Goal: Task Accomplishment & Management: Complete application form

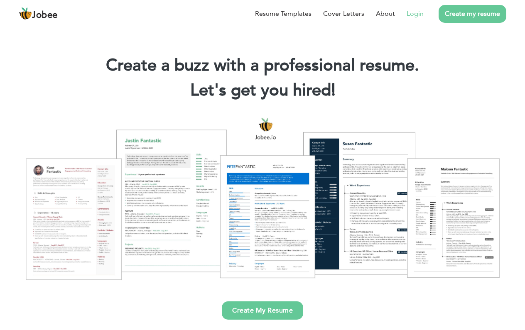
click at [414, 14] on link "Login" at bounding box center [415, 14] width 17 height 10
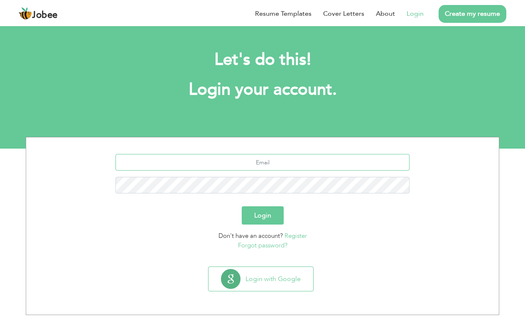
type input "[EMAIL_ADDRESS][DOMAIN_NAME]"
click at [262, 216] on button "Login" at bounding box center [263, 215] width 42 height 18
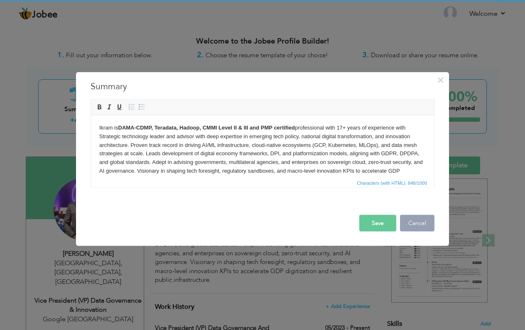
click at [413, 224] on button "Cancel" at bounding box center [417, 223] width 34 height 17
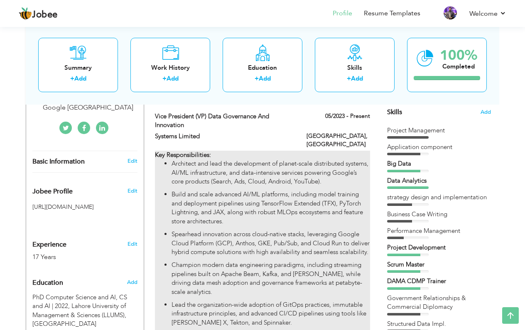
scroll to position [185, 0]
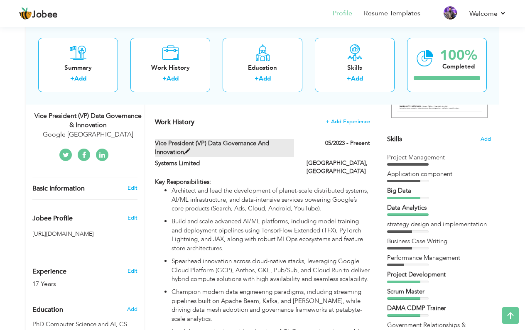
click at [187, 143] on label "Vice President (VP) Data Governance and Innovation" at bounding box center [225, 148] width 140 height 18
type input "Vice President (VP) Data Governance and Innovation"
type input "Systems Limited"
type input "05/2023"
type input "[GEOGRAPHIC_DATA]"
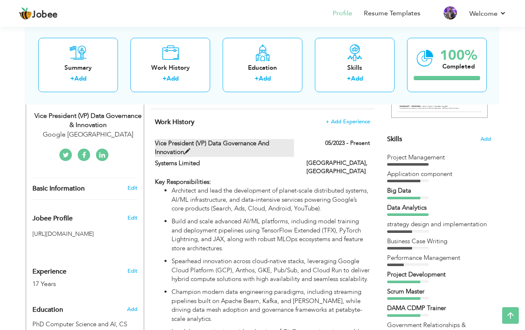
type input "[GEOGRAPHIC_DATA]"
checkbox input "true"
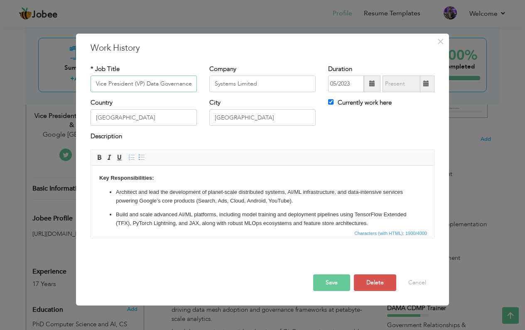
click at [162, 83] on input "Vice President (VP) Data Governance and Innovation" at bounding box center [144, 84] width 106 height 17
paste input "Analytics Delivery and Data Governance"
type input "Vice President (VP) Data Analytics Delivery and Data Governance"
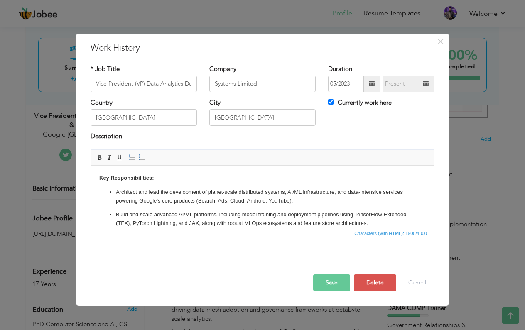
click at [429, 85] on span at bounding box center [426, 84] width 16 height 17
click at [333, 104] on label "Currently work here" at bounding box center [360, 102] width 64 height 9
click at [333, 104] on input "Currently work here" at bounding box center [330, 101] width 5 height 5
checkbox input "false"
click at [430, 81] on span at bounding box center [426, 84] width 16 height 17
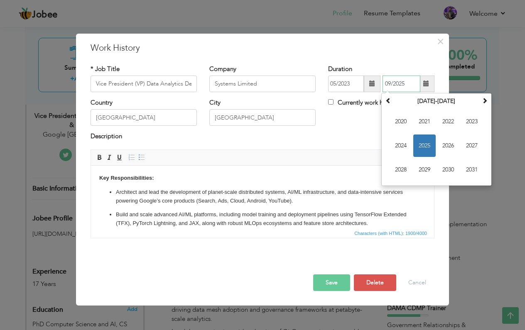
click at [428, 149] on span "2025" at bounding box center [424, 146] width 22 height 22
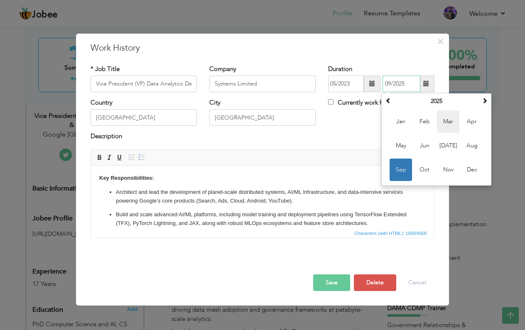
click at [450, 125] on span "Mar" at bounding box center [448, 121] width 22 height 22
type input "03/2025"
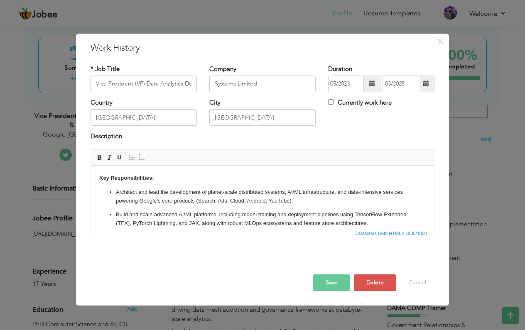
click at [164, 193] on p "Architect and lead the development of planet-scale distributed systems, AI/ML i…" at bounding box center [262, 196] width 293 height 17
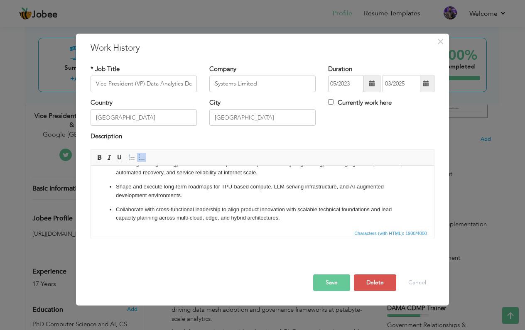
scroll to position [164, 0]
click at [176, 206] on p "Collaborate with cross-functional leadership to align product innovation with s…" at bounding box center [262, 214] width 293 height 17
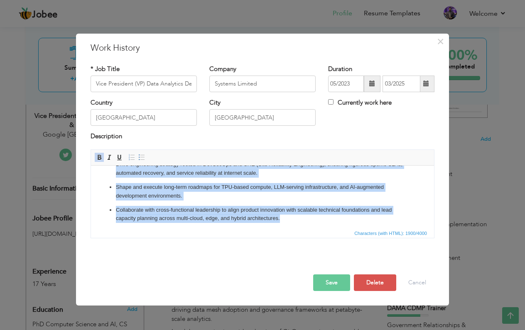
paste body
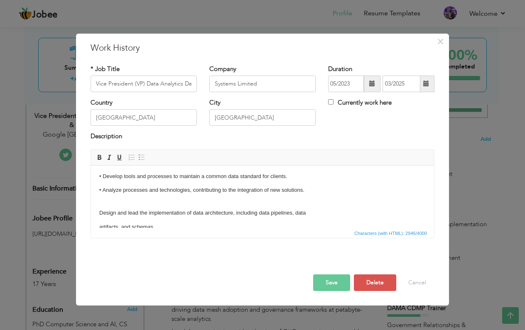
scroll to position [247, 0]
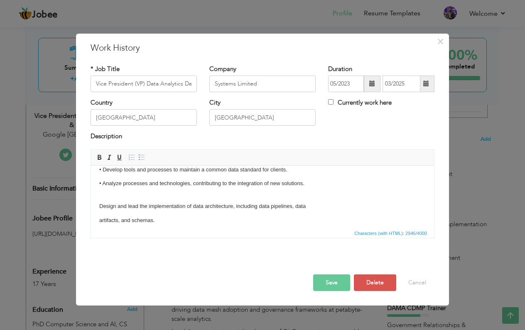
click at [97, 201] on html "Responsibiliteis: • Engage with business teams to understand their requirements…" at bounding box center [262, 180] width 343 height 525
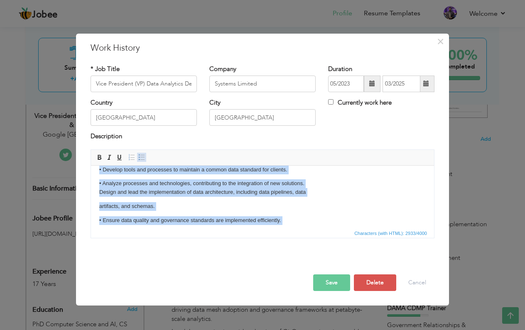
click at [139, 157] on span at bounding box center [141, 157] width 7 height 7
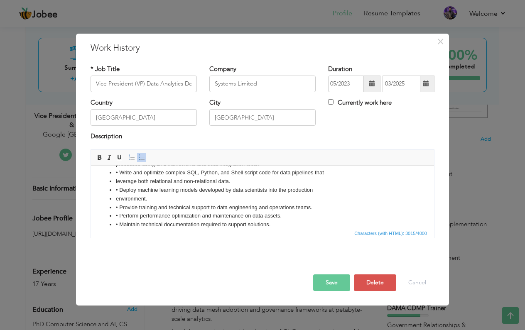
click at [156, 200] on li "environment." at bounding box center [262, 198] width 293 height 9
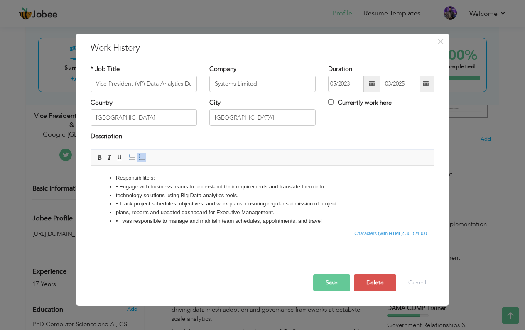
scroll to position [0, 0]
click at [120, 188] on li "• Engage with business teams to understand their requirements and translate the…" at bounding box center [262, 186] width 293 height 9
click at [120, 203] on li "• Track project schedules, objectives, and work plans, ensuring regular submiss…" at bounding box center [262, 203] width 293 height 9
click at [115, 215] on ul "Responsibiliteis: Engage with business teams to understand their requirements a…" at bounding box center [262, 329] width 326 height 311
click at [117, 214] on li "plans, reports and updated dashboard for Executive Management." at bounding box center [262, 212] width 293 height 9
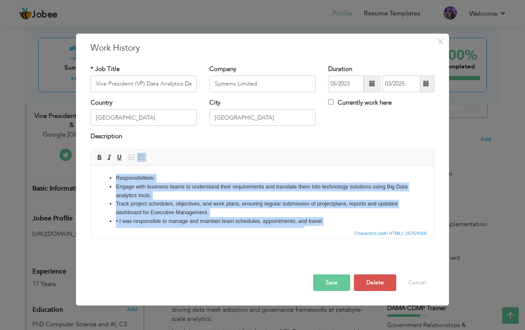
copy ul "Loremipsumdolors: Ametco adip elitsedd eiusm te incididunt utlab etdoloremagn a…"
click at [221, 193] on li "Engage with business teams to understand their requirements and translate them …" at bounding box center [262, 190] width 293 height 17
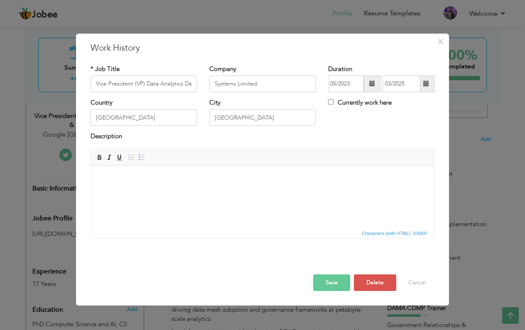
click at [212, 191] on html "​​​​​​​" at bounding box center [262, 177] width 343 height 25
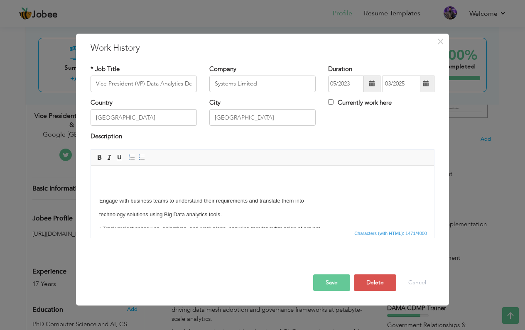
click at [99, 199] on html "​​​​​​​ Engage with business teams to understand their requirements and transla…" at bounding box center [262, 308] width 343 height 287
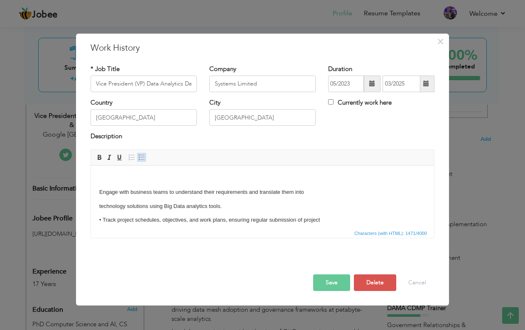
click at [142, 157] on span at bounding box center [141, 157] width 7 height 7
click at [98, 209] on html "Engage with business teams to understand their requirements and translate them …" at bounding box center [262, 304] width 343 height 278
click at [104, 272] on p "technology solutions using Big Data analytics tools." at bounding box center [262, 276] width 326 height 9
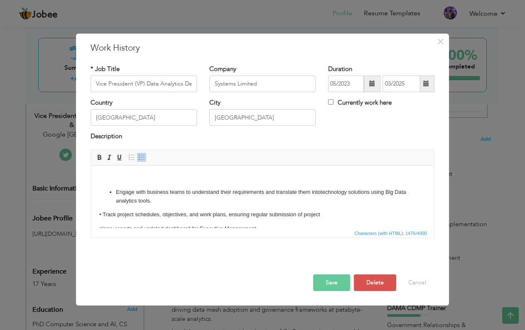
click at [104, 280] on p "• Track project schedules, objectives, and work plans, ensuring regular submiss…" at bounding box center [262, 284] width 326 height 9
click at [102, 280] on p "• Track project schedules, objectives, and work plans, ensuring regular submiss…" at bounding box center [262, 284] width 326 height 9
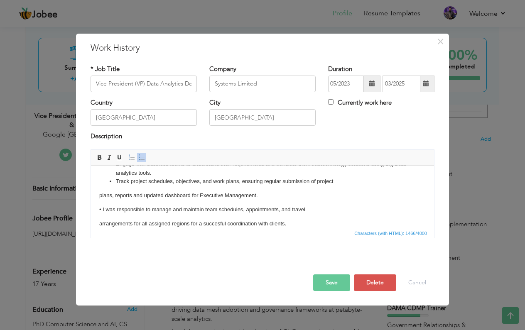
scroll to position [29, 0]
click at [96, 194] on html "Engage with business teams to understand their requirements and translate them …" at bounding box center [262, 270] width 343 height 267
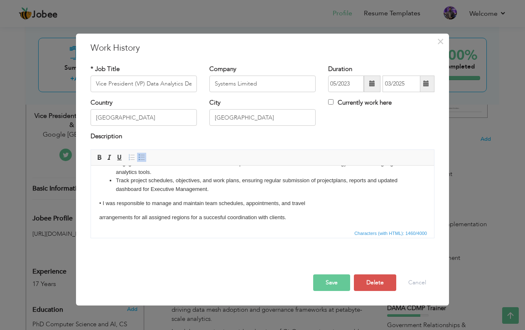
click at [102, 269] on p "• I was responsible to manage and maintain team schedules, appointments, and tr…" at bounding box center [262, 273] width 326 height 9
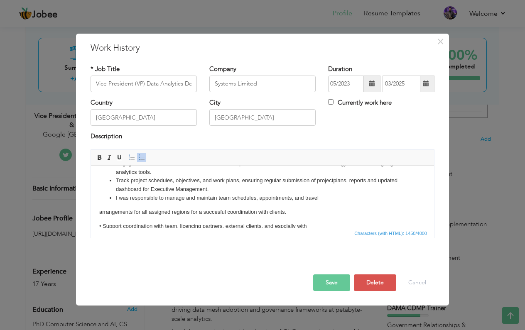
scroll to position [64, 0]
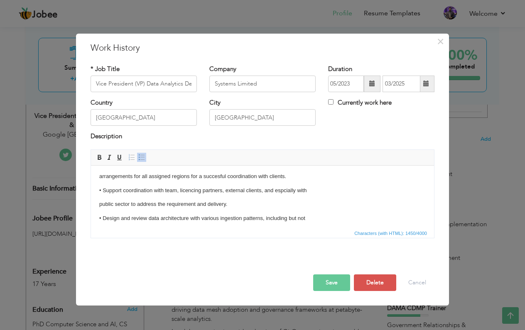
click at [99, 176] on html "Engage with business teams to understand their requirements and translate them …" at bounding box center [262, 229] width 343 height 256
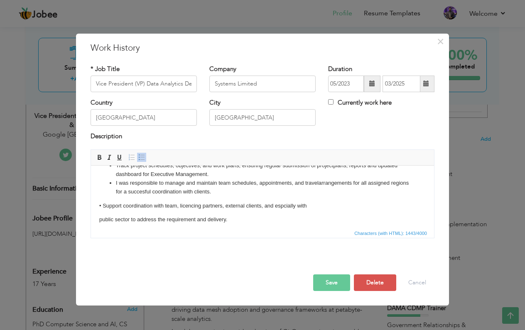
scroll to position [43, 0]
click at [103, 272] on p "• Support coordination with team, licencing partners, external clients, and esp…" at bounding box center [262, 276] width 326 height 9
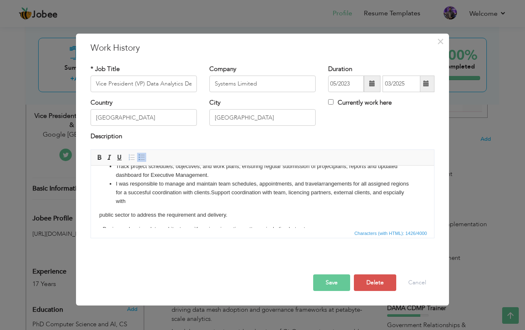
click at [98, 216] on html "Engage with business teams to understand their requirements and translate them …" at bounding box center [262, 244] width 343 height 245
click at [103, 216] on p "• Design and review data architecture with various ingestion patterns, includin…" at bounding box center [262, 215] width 326 height 9
click at [103, 214] on p "• Design and review data architecture with various ingestion patterns, includin…" at bounding box center [262, 215] width 326 height 9
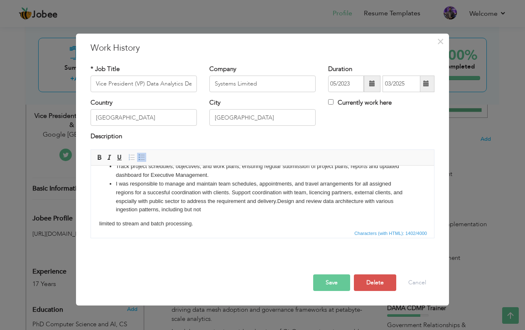
click at [98, 223] on html "Engage with business teams to understand their requirements and translate them …" at bounding box center [262, 235] width 343 height 226
click at [279, 199] on li "I was responsible to manage and maintain team schedules, appointments, and trav…" at bounding box center [262, 196] width 293 height 34
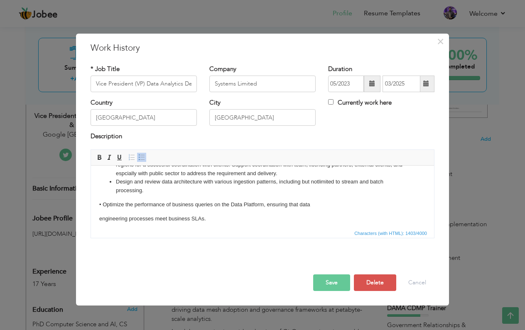
scroll to position [72, 0]
click at [105, 202] on p "• Optimize the performance of business queries on the Data Platform, ensuring t…" at bounding box center [262, 203] width 326 height 9
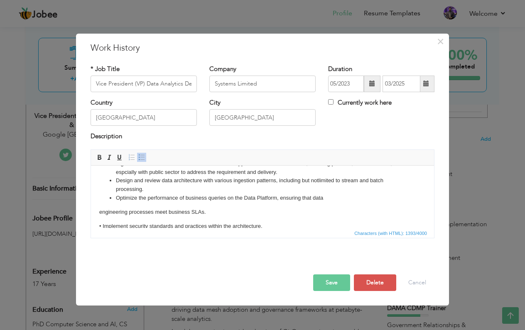
click at [97, 211] on html "Engage with business teams to understand their requirements and translate them …" at bounding box center [262, 200] width 343 height 215
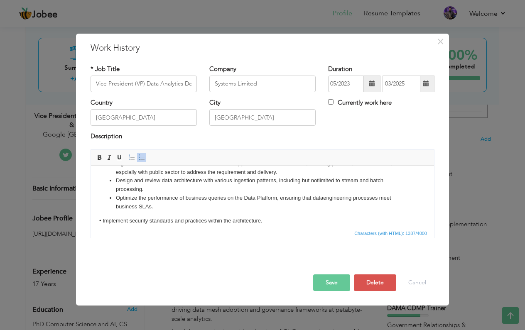
click at [103, 219] on p "• Implement security standards and practices within the architecture." at bounding box center [262, 220] width 326 height 9
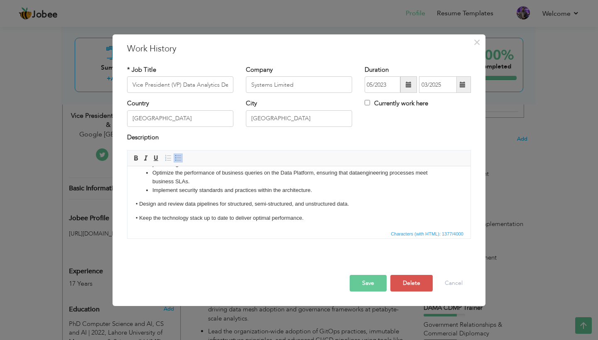
scroll to position [96, 0]
click at [139, 206] on p "• Design and review data pipelines for structured, semi-structured, and unstruc…" at bounding box center [299, 205] width 326 height 9
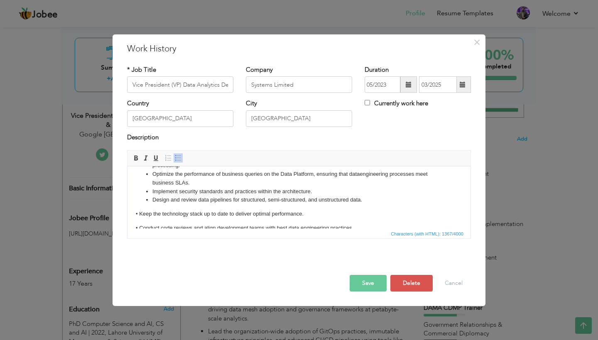
click at [142, 213] on p "• Keep the technology stack up to date to deliver optimal performance." at bounding box center [299, 214] width 326 height 9
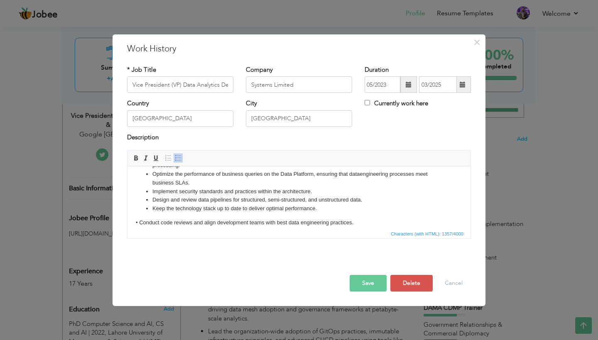
click at [139, 220] on p "• Conduct code reviews and align development teams with best data engineering p…" at bounding box center [299, 223] width 326 height 9
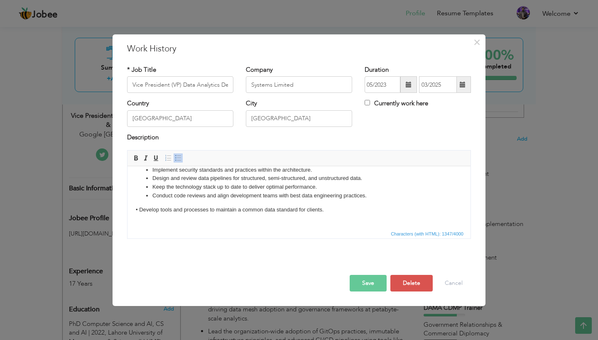
scroll to position [122, 0]
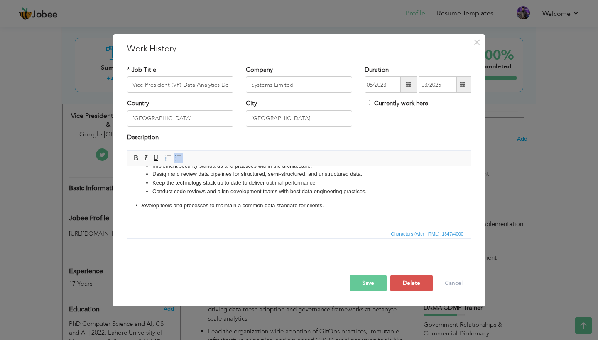
click at [140, 206] on p "• Develop tools and processes to maintain a common data standard for clients." at bounding box center [299, 206] width 326 height 9
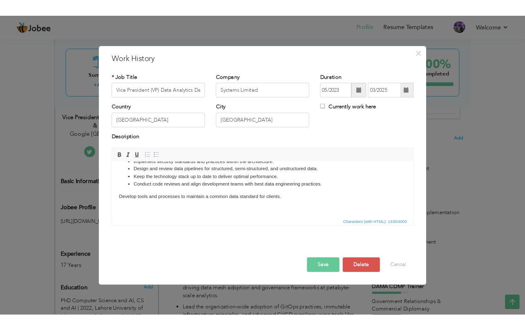
scroll to position [118, 0]
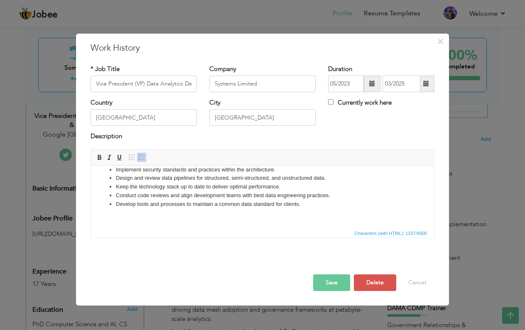
click at [200, 191] on li "Conduct code reviews and align development teams with best data engineering pra…" at bounding box center [262, 195] width 293 height 9
click at [330, 285] on button "Save" at bounding box center [331, 282] width 37 height 17
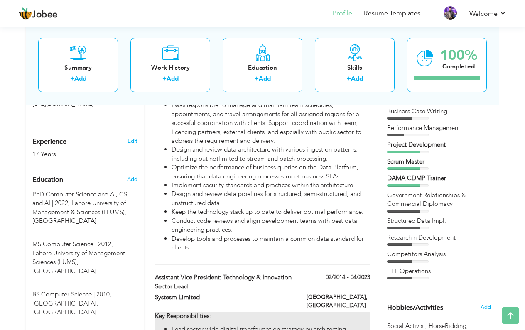
scroll to position [311, 0]
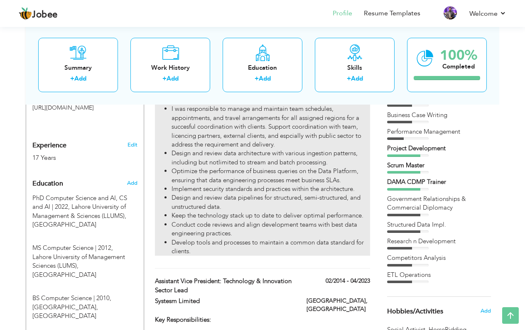
click at [260, 194] on li "Design and review data pipelines for structured, semi-structured, and unstructu…" at bounding box center [270, 203] width 198 height 18
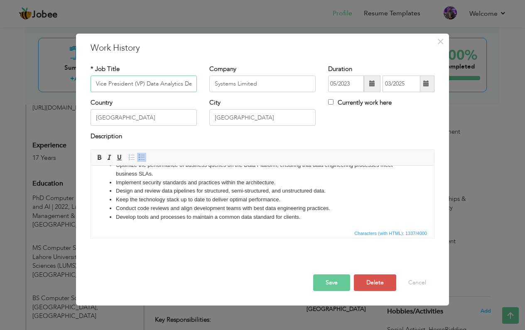
scroll to position [104, 0]
click at [322, 217] on li "Develop tools and processes to maintain a common data standard for clients." at bounding box center [262, 217] width 293 height 9
paste body
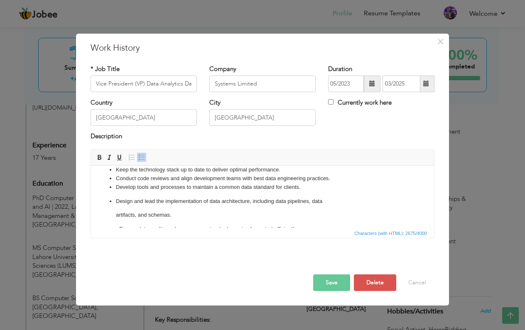
scroll to position [158, 0]
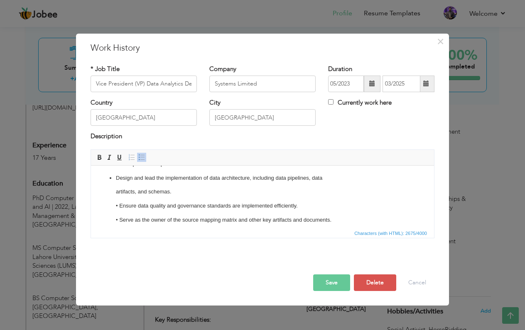
click at [119, 203] on p "• Ensure data quality and governance standards are implemented efficiently." at bounding box center [262, 205] width 293 height 9
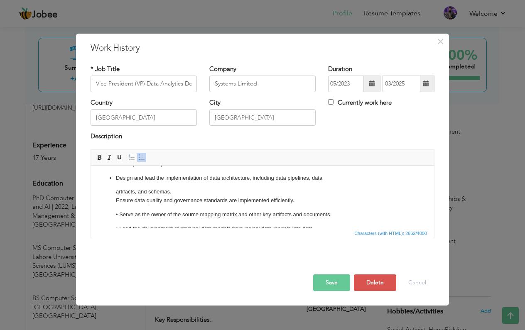
click at [122, 215] on p "• Serve as the owner of the source mapping matrix and other key artifacts and d…" at bounding box center [262, 214] width 293 height 9
click at [124, 210] on p "• Serve as the owner of the source mapping matrix and other key artifacts and d…" at bounding box center [262, 214] width 293 height 9
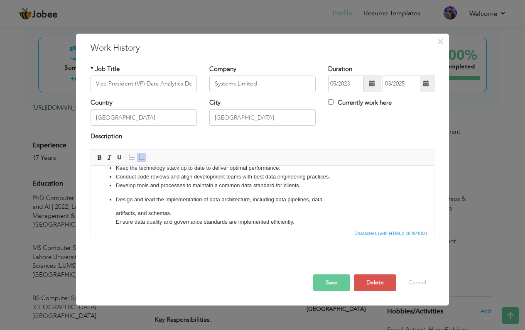
scroll to position [136, 0]
click at [115, 211] on ul "Engage with business teams to understand their requirements and translate them …" at bounding box center [262, 235] width 326 height 366
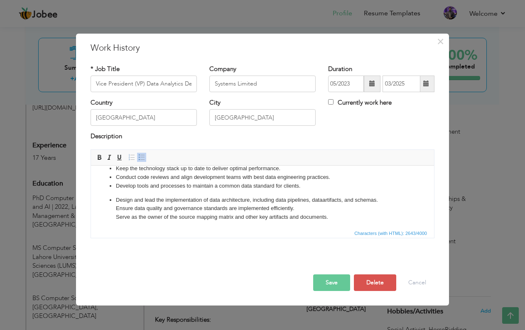
click at [115, 207] on ul "Engage with business teams to understand their requirements and translate them …" at bounding box center [262, 228] width 326 height 352
click at [115, 197] on ul "Engage with business teams to understand their requirements and translate them …" at bounding box center [262, 228] width 326 height 352
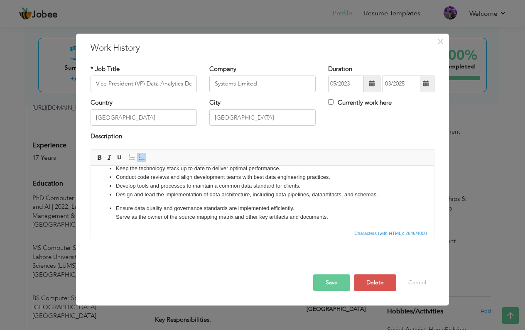
click at [114, 208] on ul "Engage with business teams to understand their requirements and translate them …" at bounding box center [262, 228] width 326 height 352
click at [115, 213] on ul "Engage with business teams to understand their requirements and translate them …" at bounding box center [262, 228] width 326 height 352
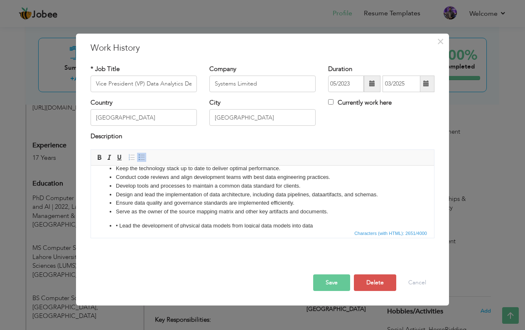
click at [118, 225] on p "• Lead the development of physical data models from logical data models into da…" at bounding box center [262, 225] width 293 height 9
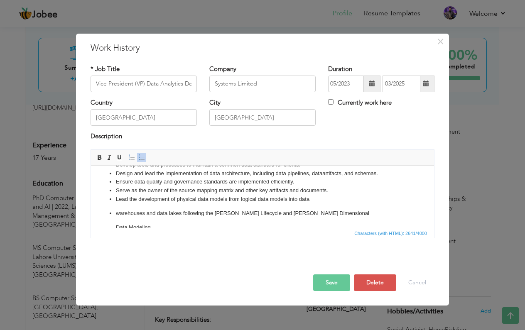
scroll to position [158, 0]
click at [116, 210] on p "warehouses and data lakes following the [PERSON_NAME] Lifecycle and [PERSON_NAM…" at bounding box center [262, 212] width 293 height 9
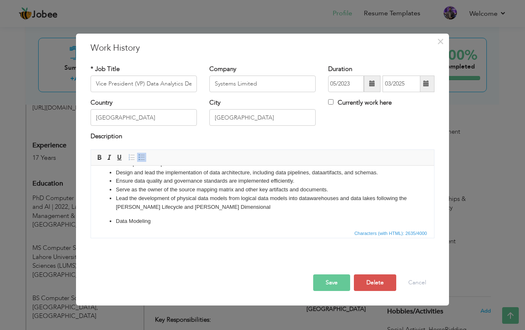
click at [114, 216] on ul "Engage with business teams to understand their requirements and translate them …" at bounding box center [262, 198] width 326 height 336
click at [120, 217] on p "• Oversee data pipeline development, including ETL/ELT, data control, and valid…" at bounding box center [262, 221] width 293 height 9
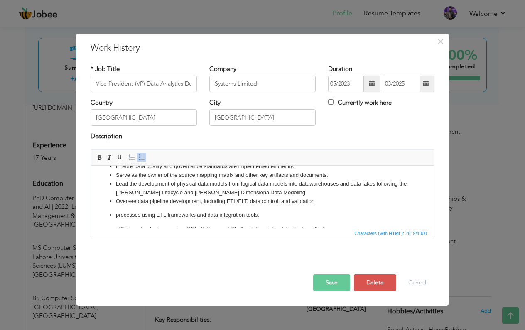
scroll to position [176, 0]
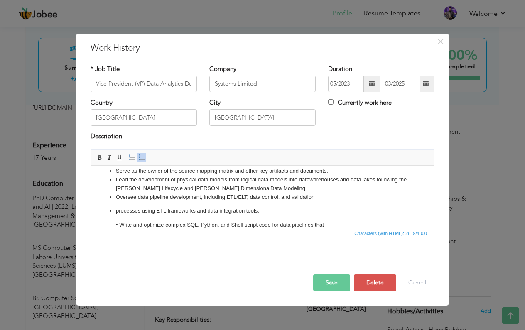
click at [116, 211] on p "processes using ETL frameworks and data integration tools." at bounding box center [262, 210] width 293 height 9
click at [116, 207] on p "processes using ETL frameworks and data integration tools" at bounding box center [262, 210] width 293 height 9
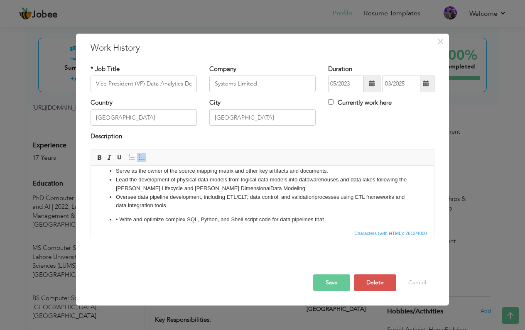
click at [120, 217] on p "• Write and optimize complex SQL, Python, and Shell script code for data pipeli…" at bounding box center [262, 219] width 293 height 9
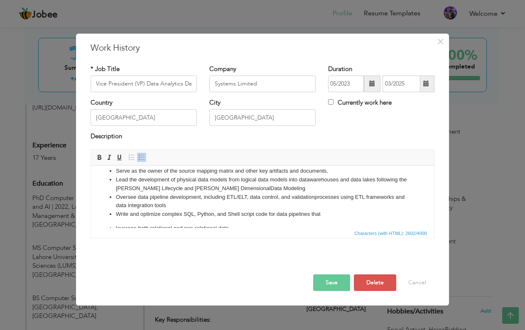
click at [116, 227] on p "leverage both relational and non-relational data." at bounding box center [262, 228] width 293 height 9
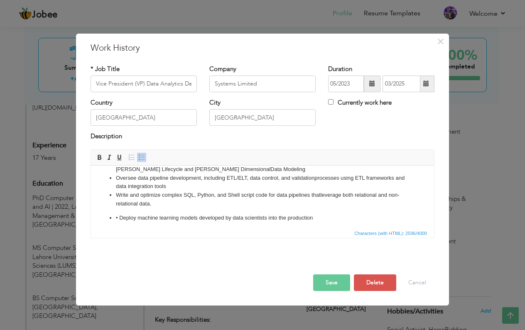
scroll to position [202, 0]
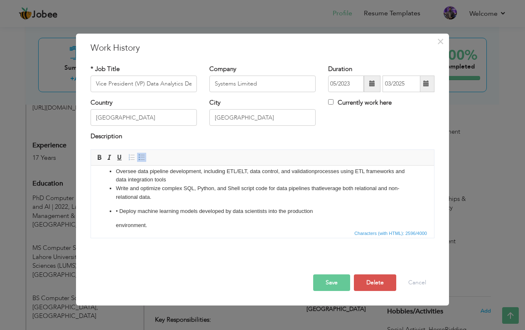
click at [122, 208] on p "• Deploy machine learning models developed by data scientists into the producti…" at bounding box center [262, 211] width 293 height 9
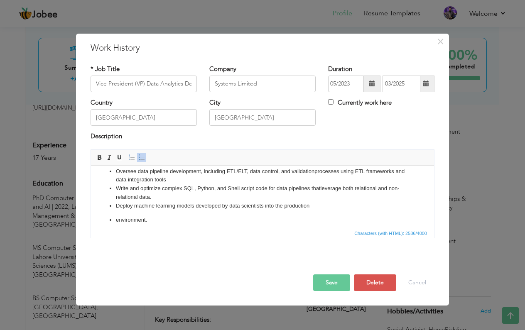
click at [113, 218] on ul "Engage with business teams to understand their requirements and translate them …" at bounding box center [262, 132] width 326 height 295
click at [440, 39] on span "×" at bounding box center [440, 41] width 7 height 15
